Goal: Find specific page/section: Find specific page/section

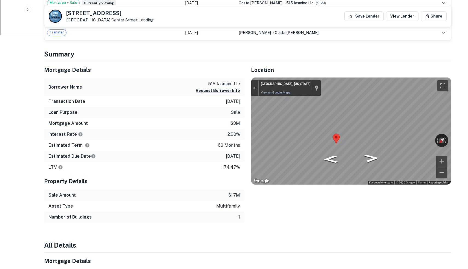
scroll to position [276, 0]
click at [372, 157] on icon "Go Southwest" at bounding box center [371, 157] width 27 height 11
click at [372, 157] on icon "Go Southwest" at bounding box center [372, 156] width 28 height 11
click at [442, 174] on button "Zoom out" at bounding box center [441, 171] width 11 height 11
click at [386, 151] on div "Map" at bounding box center [351, 130] width 200 height 107
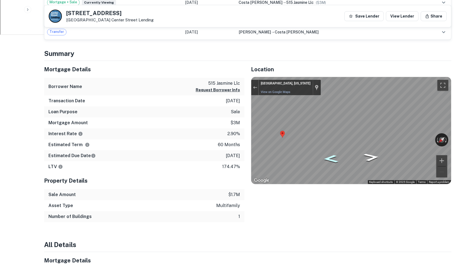
click at [336, 157] on icon "Go Northeast" at bounding box center [331, 158] width 28 height 11
click at [346, 172] on icon "Go Southwest" at bounding box center [352, 173] width 34 height 8
click at [350, 159] on icon "Go Northeast" at bounding box center [351, 161] width 34 height 8
click at [350, 159] on icon "Go Northeast" at bounding box center [350, 160] width 33 height 7
click at [355, 138] on icon "Go Northeast" at bounding box center [350, 139] width 33 height 10
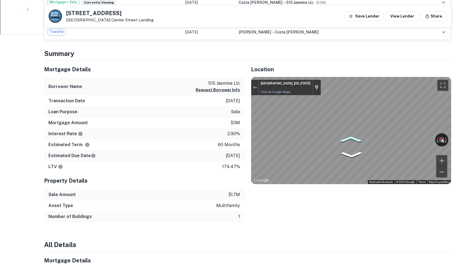
click at [355, 138] on icon "Go Northeast" at bounding box center [350, 139] width 33 height 10
click at [355, 138] on icon "Go Northeast" at bounding box center [351, 139] width 34 height 10
click at [355, 138] on icon "Go Northeast" at bounding box center [350, 139] width 33 height 10
click at [355, 138] on icon "Go Northeast" at bounding box center [351, 138] width 33 height 9
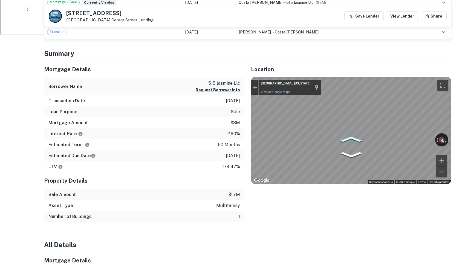
click at [355, 138] on icon "Go Northeast" at bounding box center [351, 138] width 33 height 9
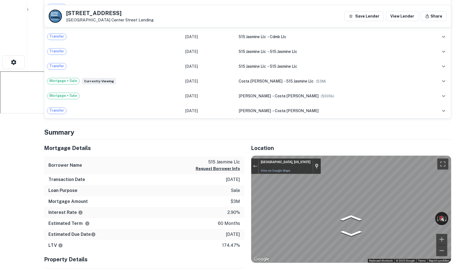
scroll to position [78, 0]
